Goal: Task Accomplishment & Management: Manage account settings

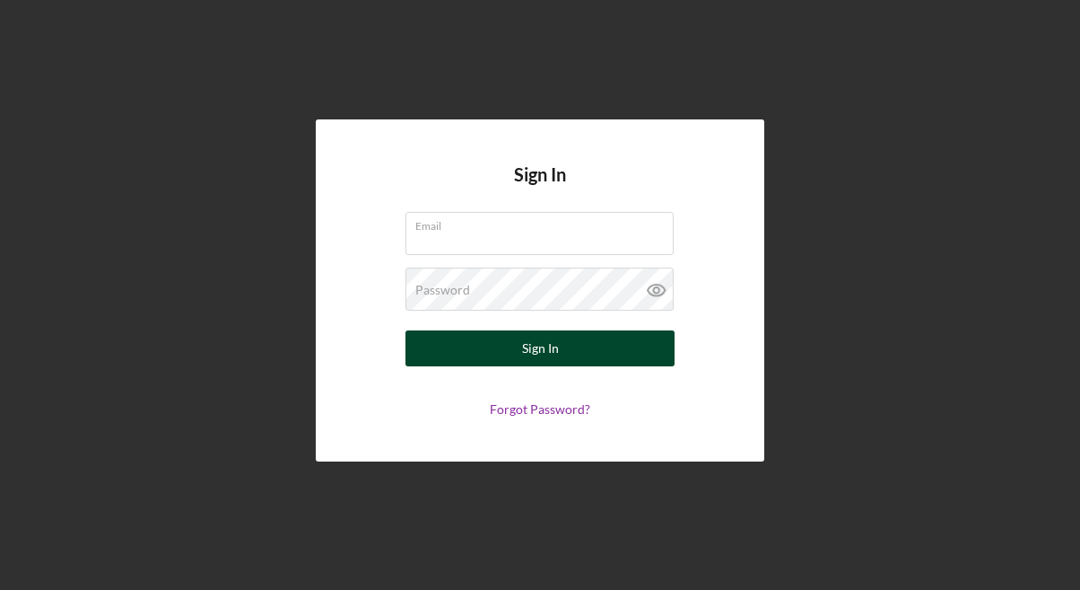
type input "[EMAIL_ADDRESS][DOMAIN_NAME]"
click at [517, 350] on button "Sign In" at bounding box center [540, 348] width 269 height 36
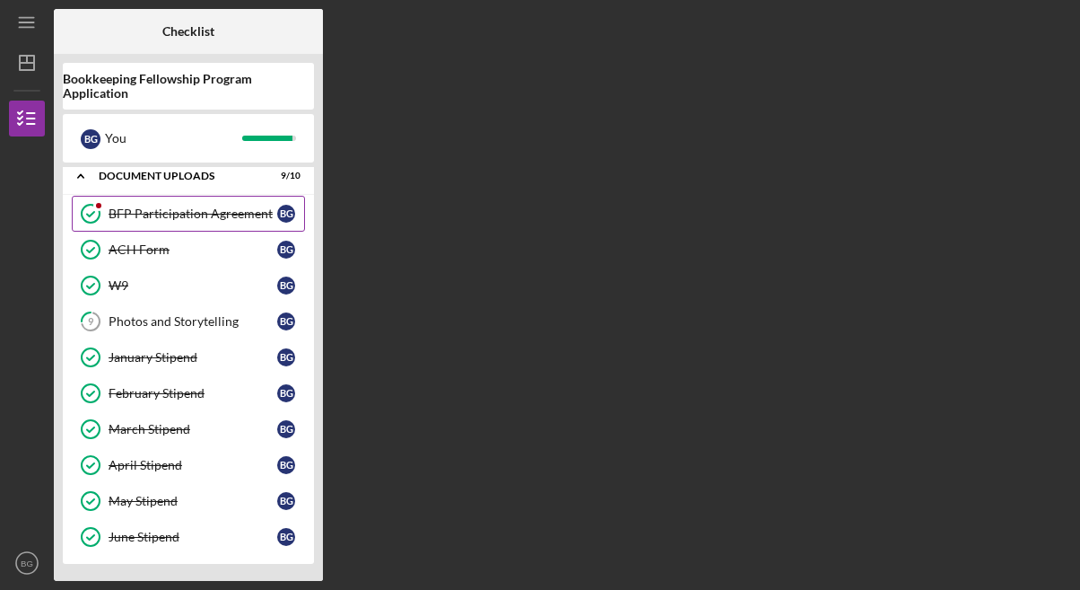
scroll to position [90, 0]
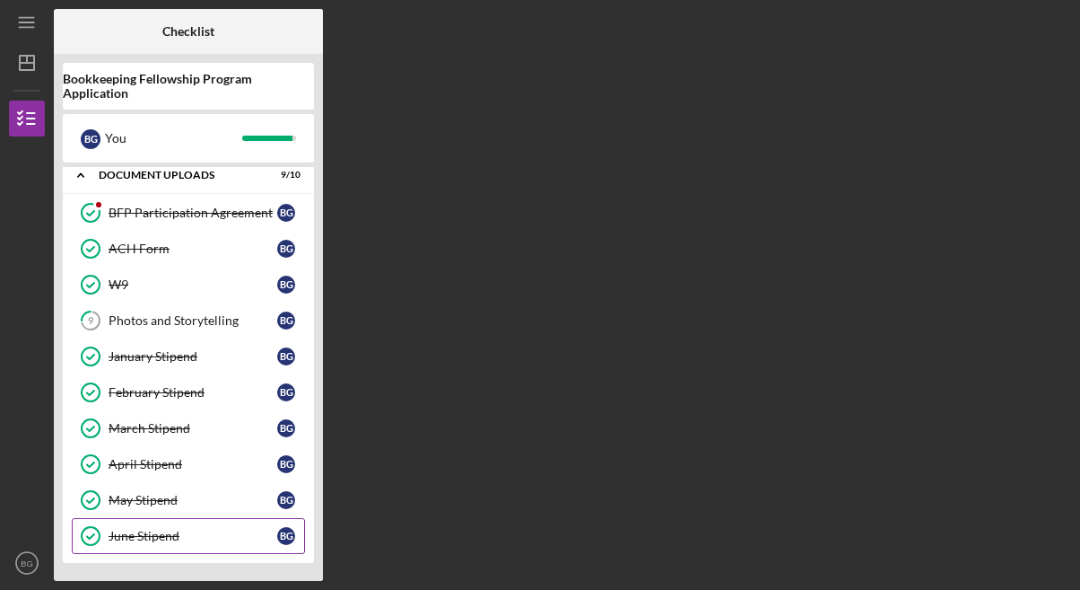
click at [209, 543] on link "June Stipend June Stipend B G" at bounding box center [188, 536] width 233 height 36
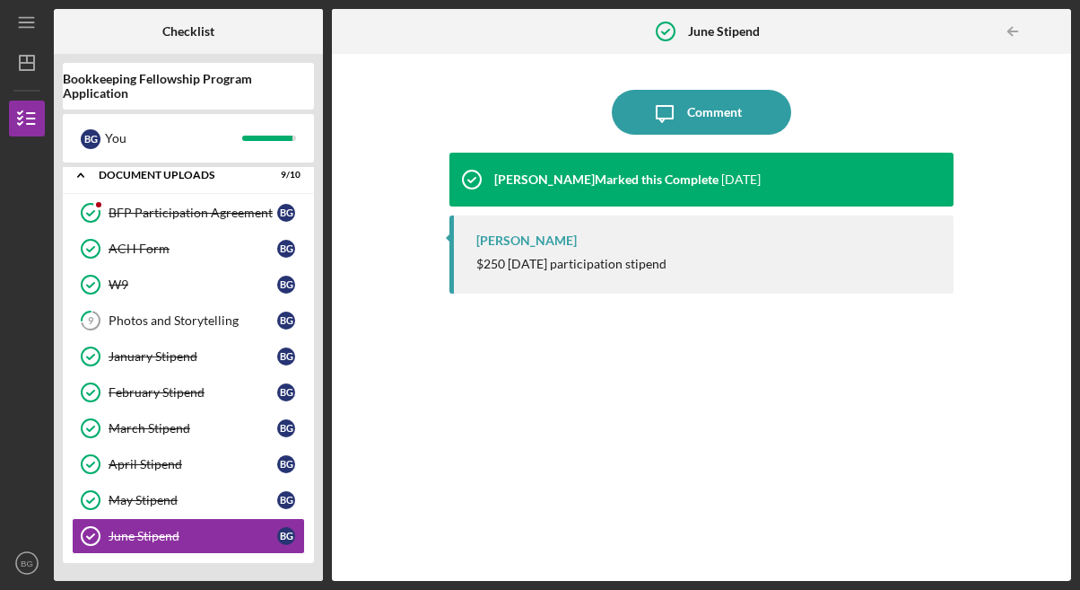
click at [47, 243] on nav "Icon/Menu Icon/Dashboard Dashboard Bookkeeping Fellowship Program Application C…" at bounding box center [31, 290] width 45 height 581
